Goal: Find specific page/section: Find specific page/section

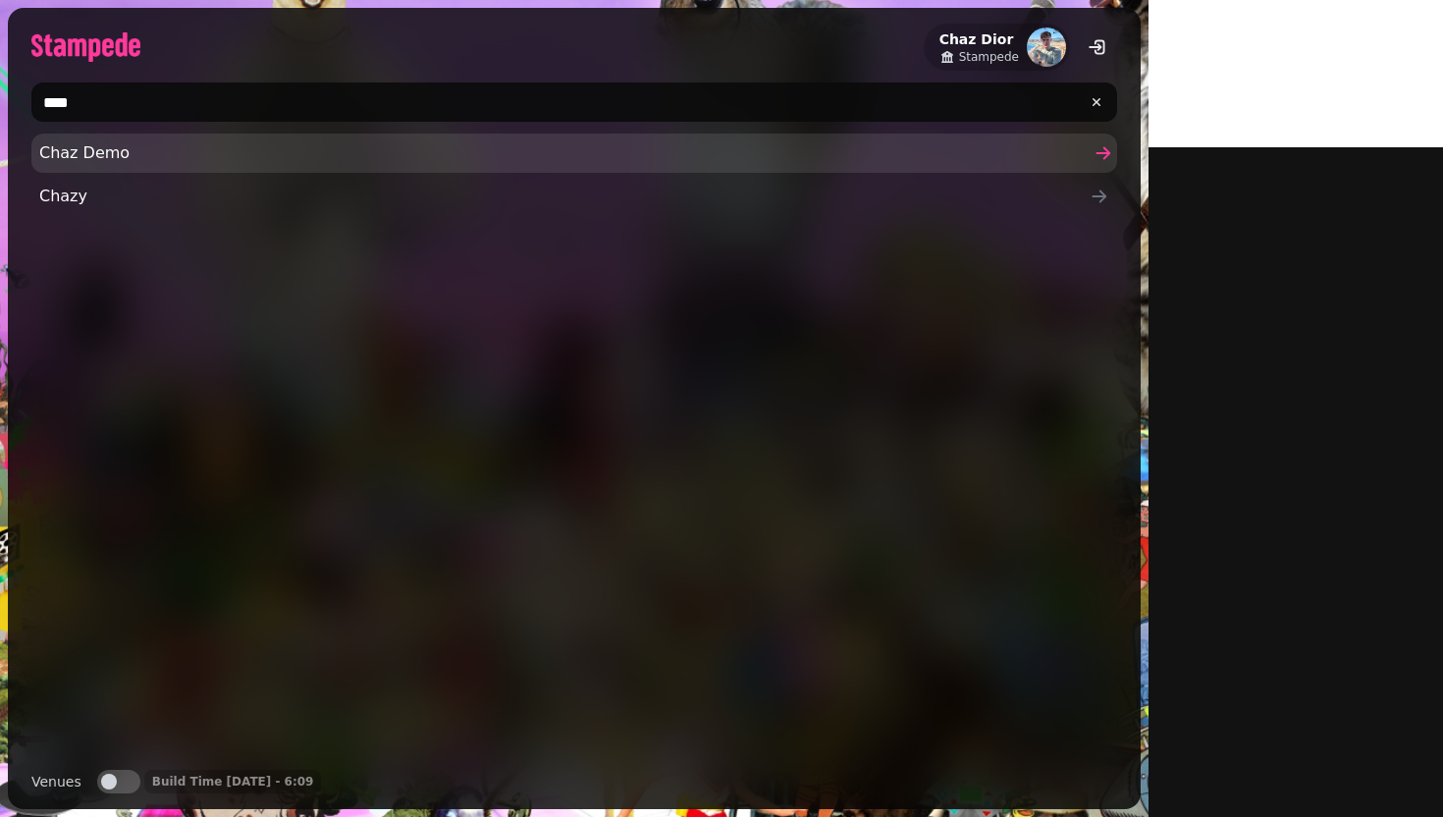
type input "****"
click at [258, 171] on link "Chaz Demo" at bounding box center [573, 152] width 1085 height 39
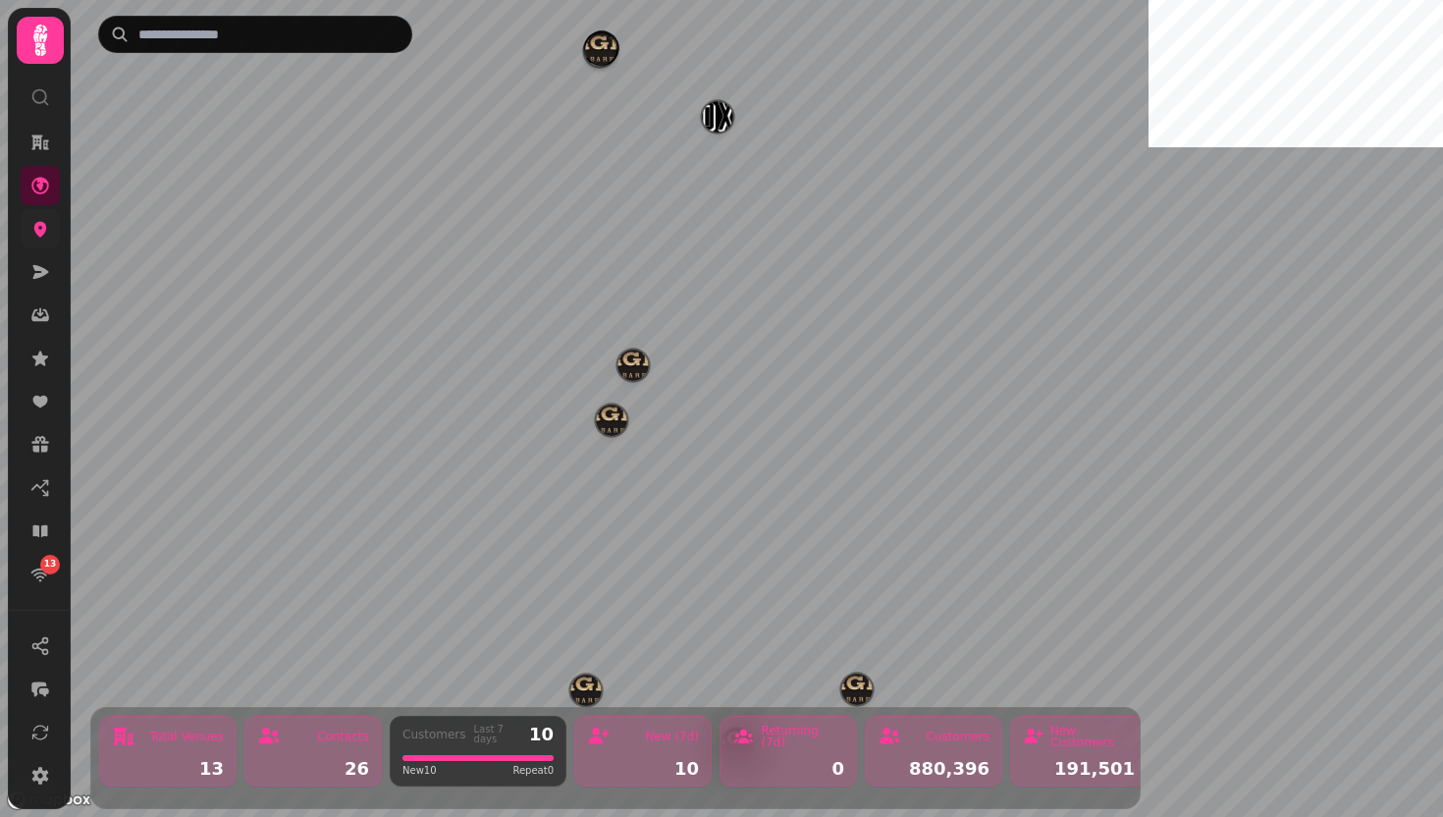
click at [26, 219] on link at bounding box center [40, 228] width 39 height 39
